Goal: Navigation & Orientation: Find specific page/section

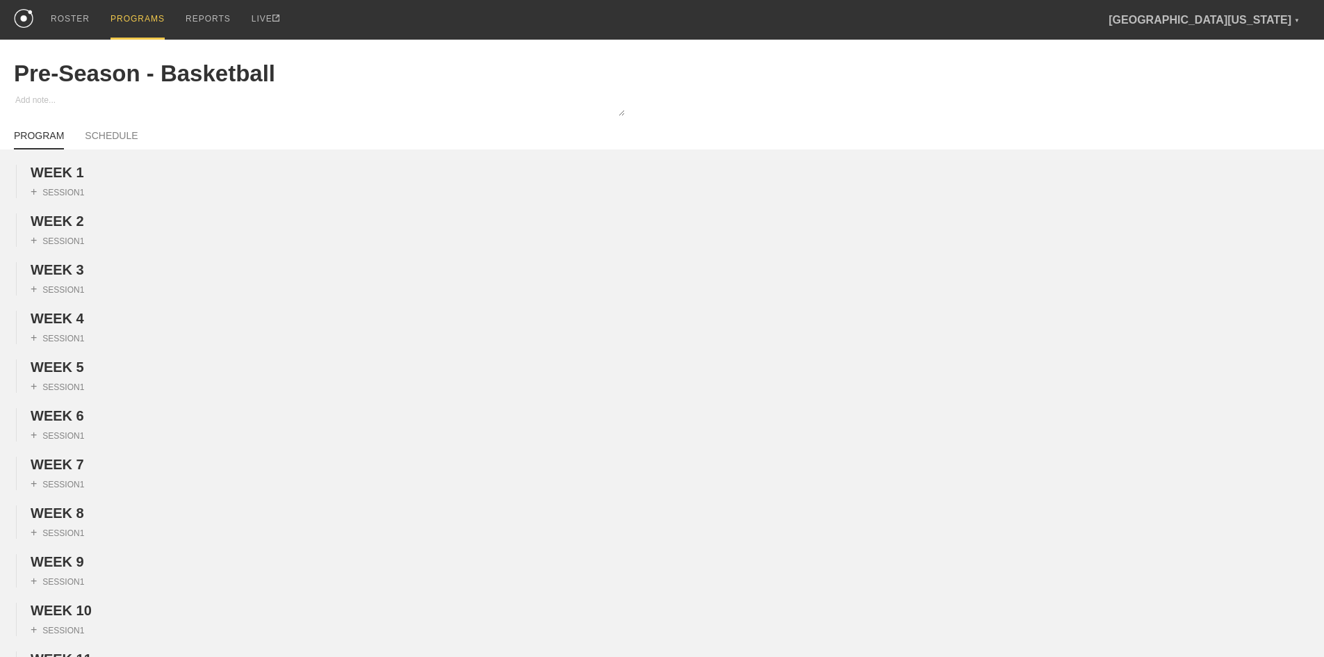
click at [146, 20] on div "PROGRAMS" at bounding box center [138, 20] width 54 height 40
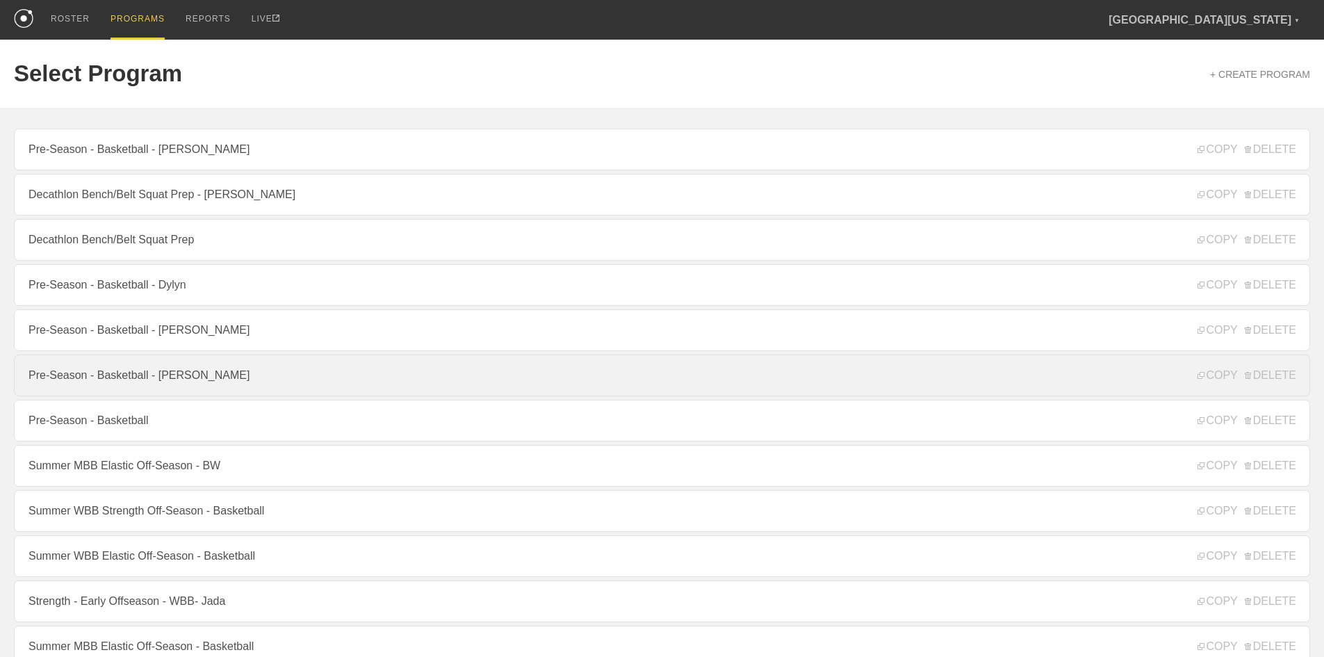
click at [196, 380] on link "Pre-Season - Basketball - [PERSON_NAME]" at bounding box center [662, 375] width 1296 height 42
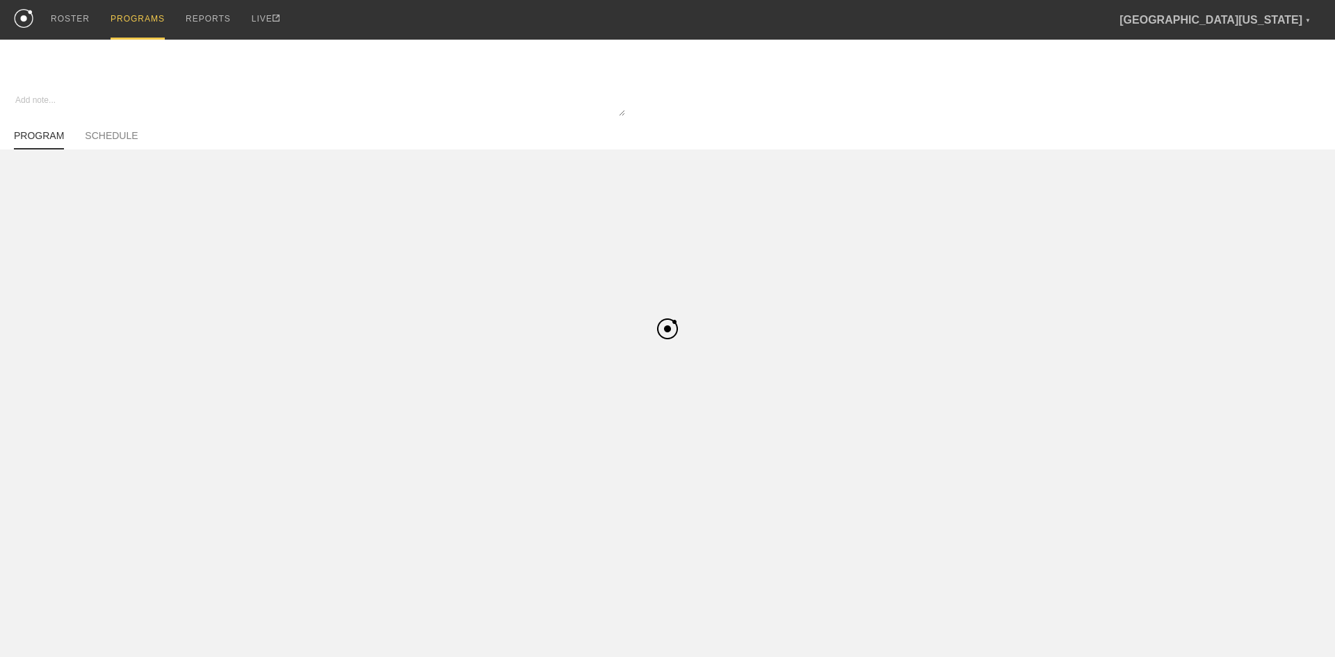
type textarea "x"
type input "Pre-Season - Basketball - [PERSON_NAME]"
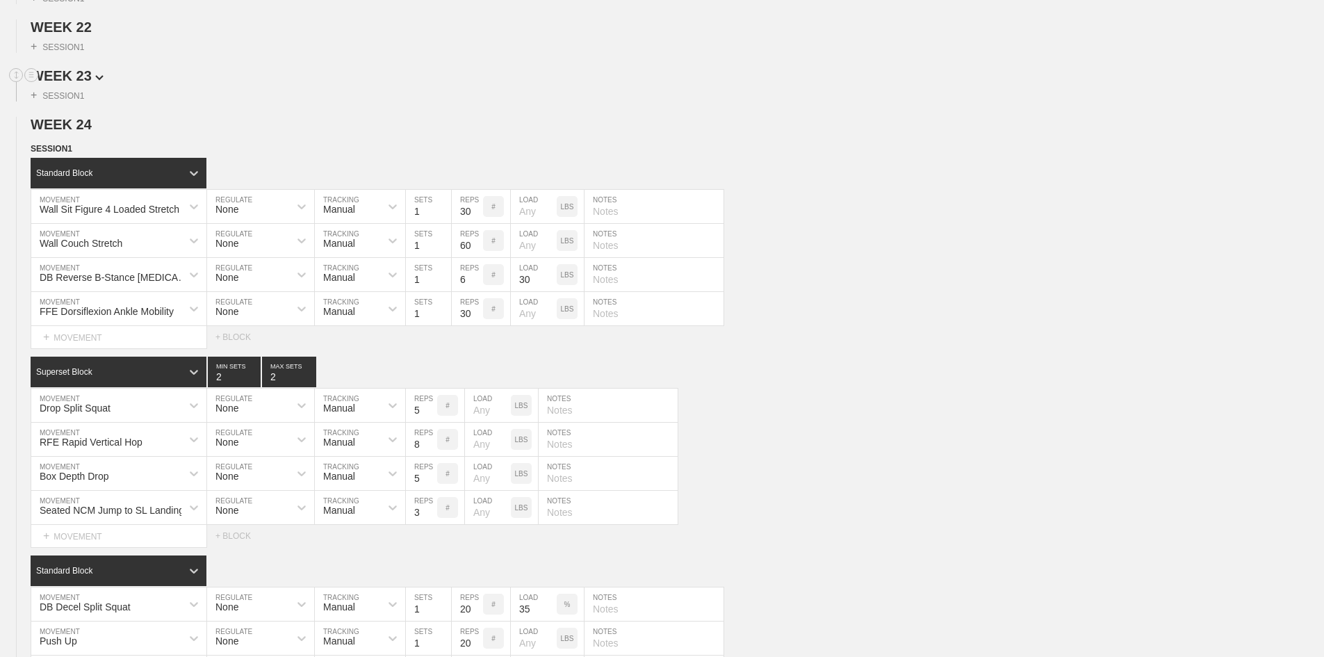
scroll to position [1112, 0]
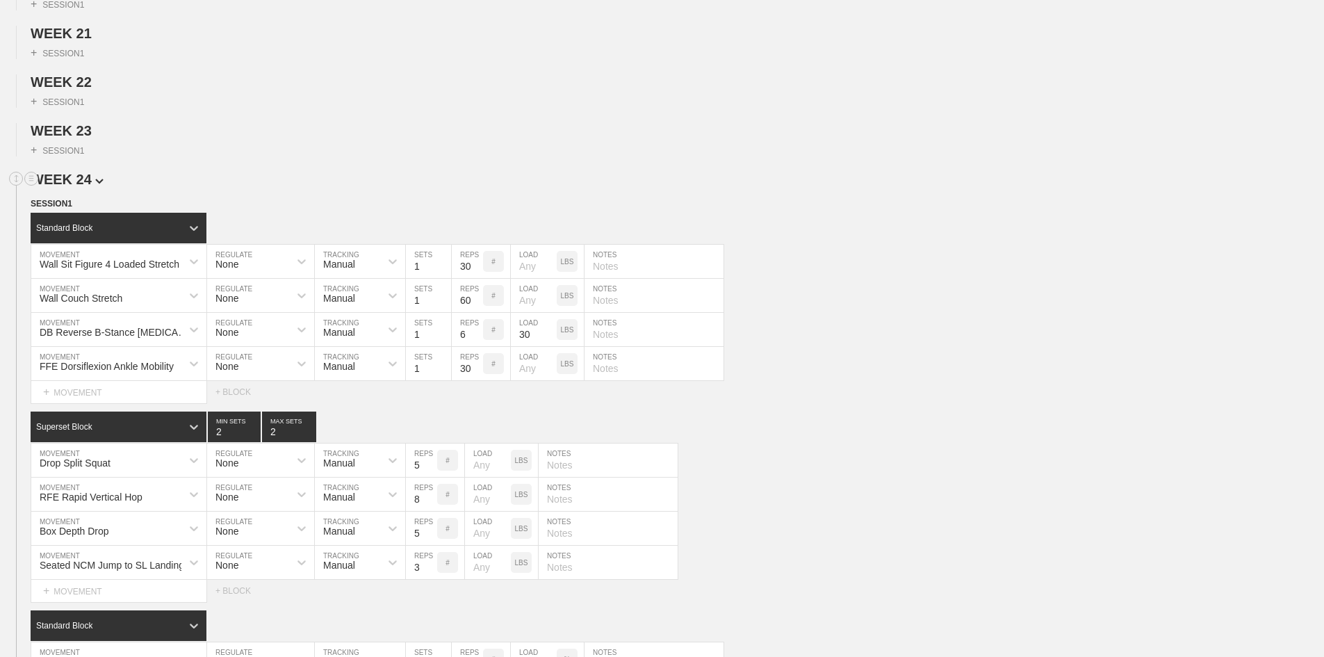
click at [83, 187] on span "WEEK 24" at bounding box center [67, 179] width 73 height 15
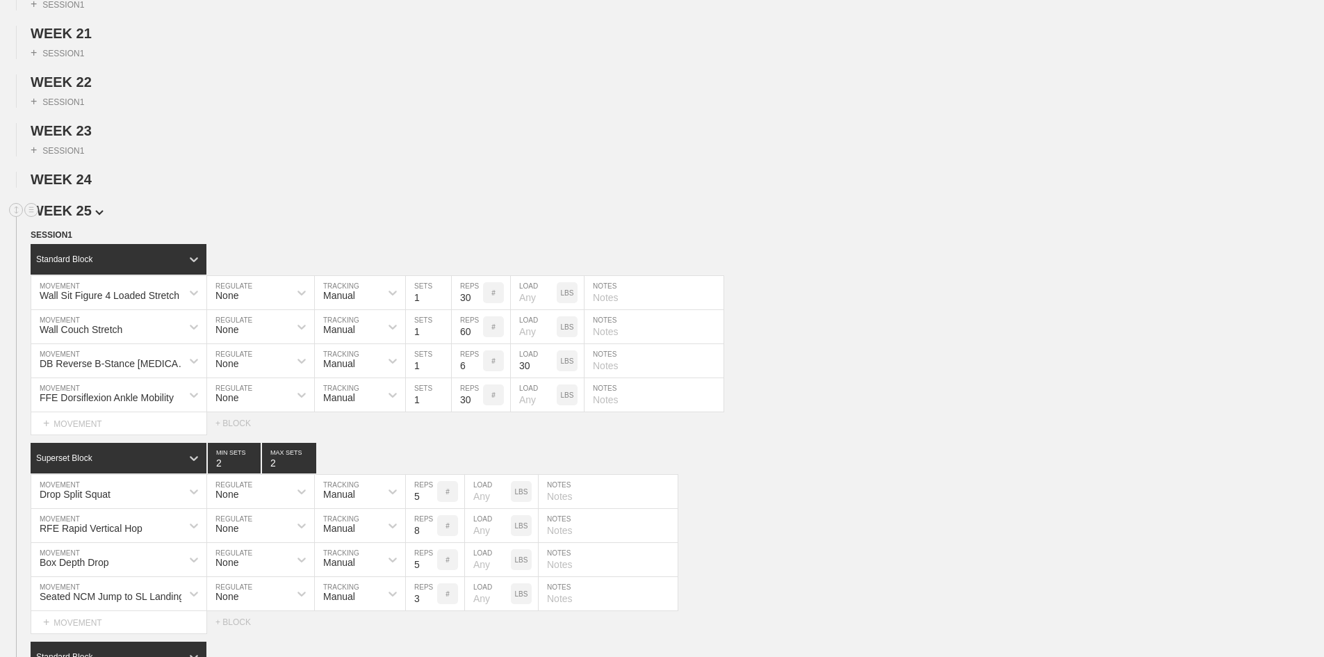
click at [79, 218] on span "WEEK 25" at bounding box center [67, 210] width 73 height 15
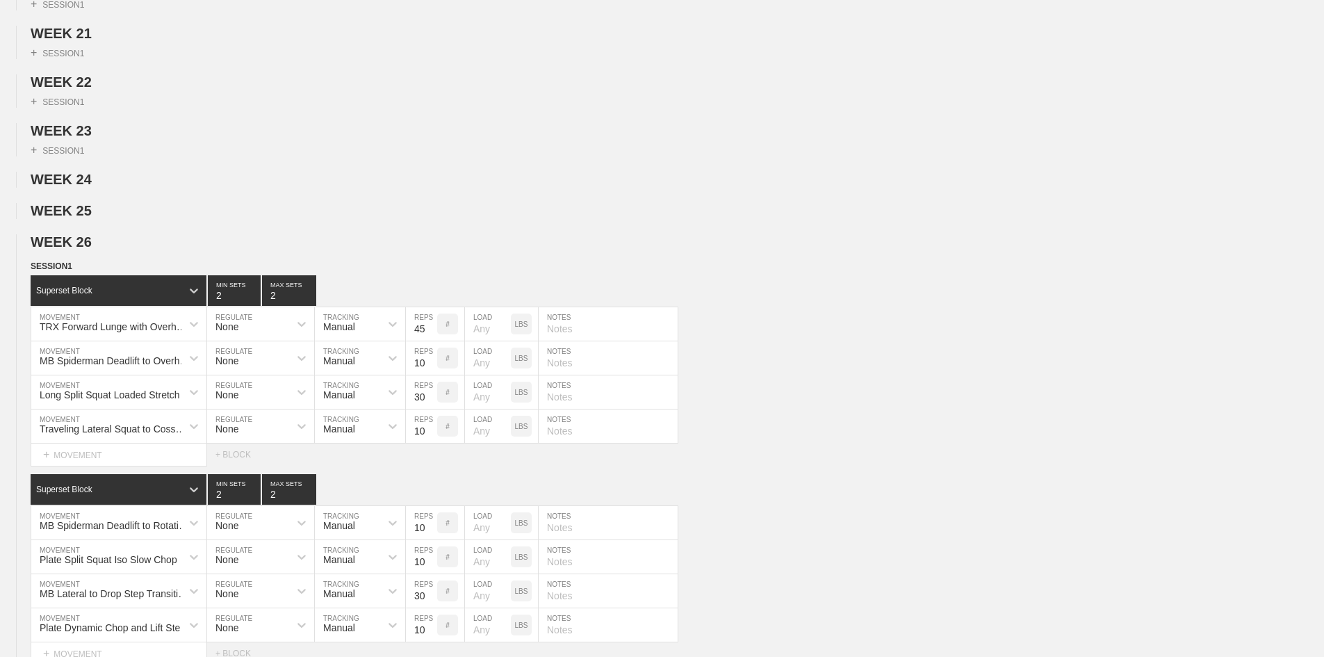
click at [79, 250] on span "WEEK 26" at bounding box center [67, 241] width 73 height 15
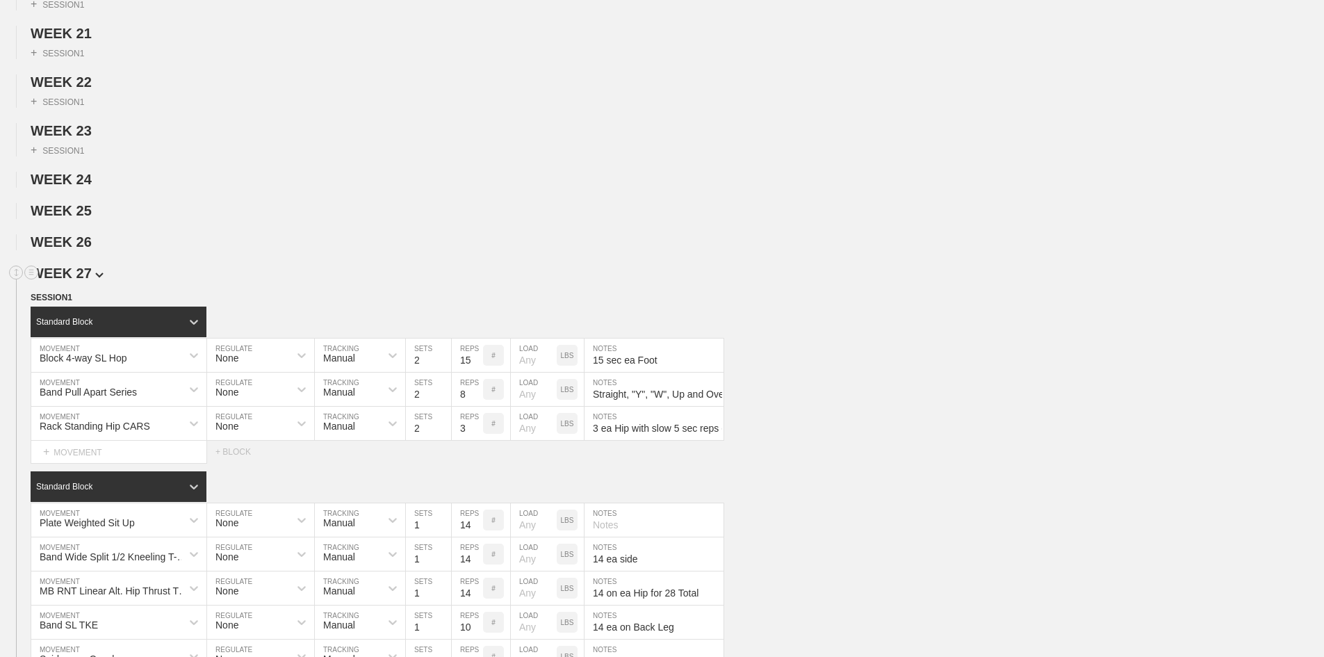
click at [83, 281] on span "WEEK 27" at bounding box center [67, 273] width 73 height 15
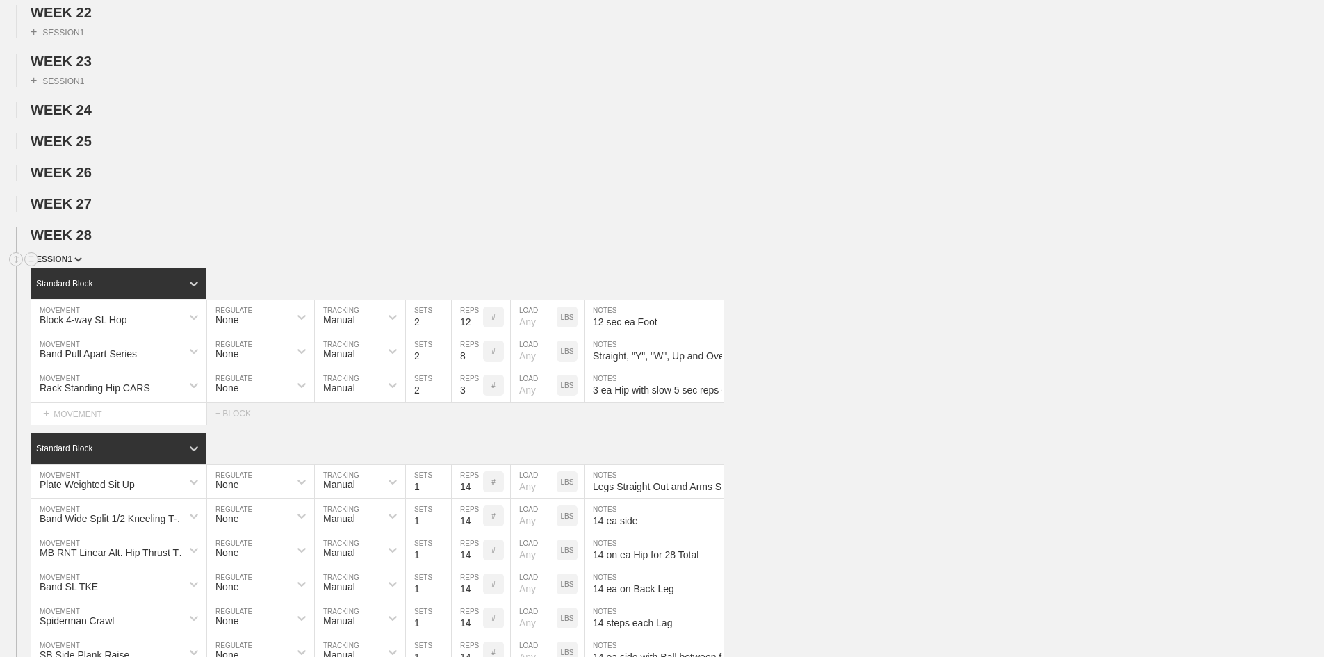
click at [76, 264] on span "SESSION 1" at bounding box center [56, 259] width 51 height 10
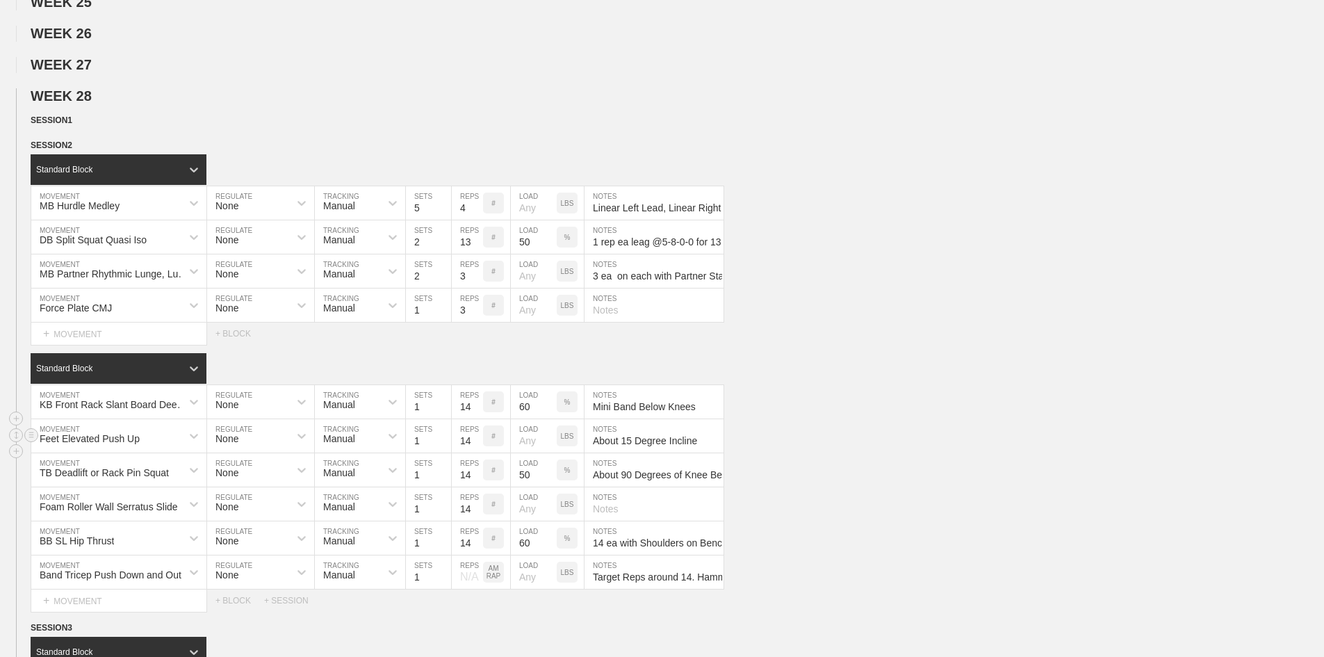
scroll to position [1390, 0]
